Goal: Find specific page/section: Find specific page/section

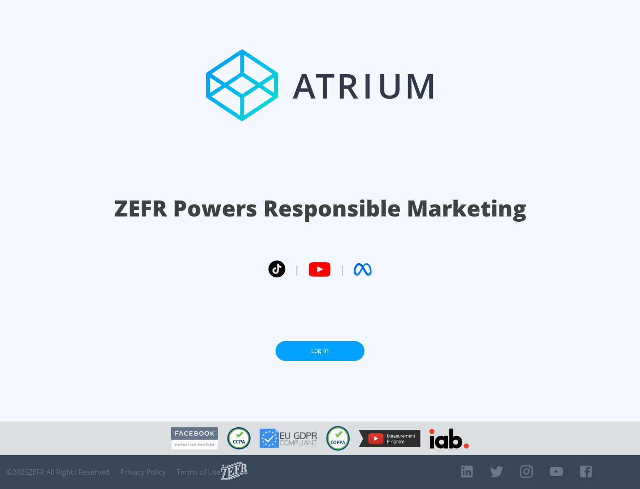
click at [320, 351] on link "Log In" at bounding box center [319, 351] width 89 height 20
